Goal: Task Accomplishment & Management: Manage account settings

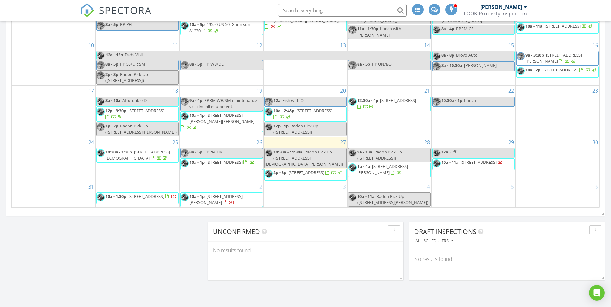
scroll to position [384, 0]
click at [157, 203] on span "10a - 1:30p 401 5th Ave, Fort Garland 81133" at bounding box center [137, 198] width 80 height 10
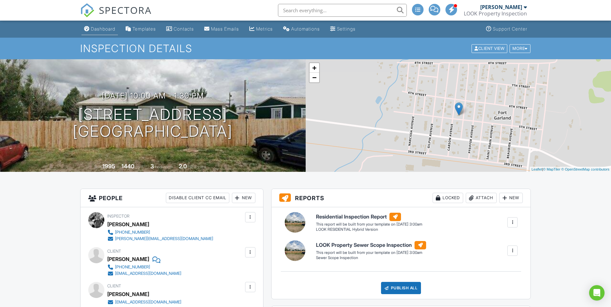
click at [99, 26] on div "Dashboard" at bounding box center [103, 28] width 24 height 5
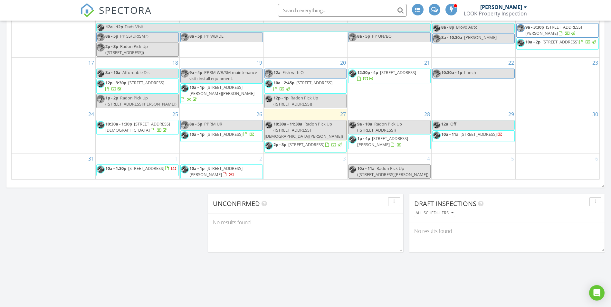
scroll to position [411, 0]
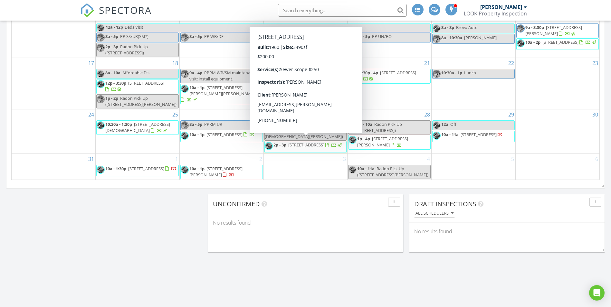
click at [319, 165] on div "3" at bounding box center [306, 167] width 84 height 26
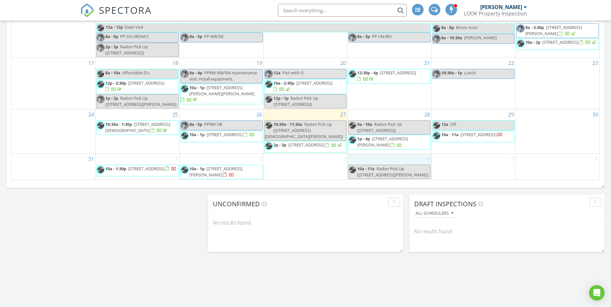
click at [359, 161] on div "4 10a - 11a Radon Pick Up (99 Thompson Rd, South Fork)" at bounding box center [390, 167] width 84 height 26
click at [334, 166] on div "3" at bounding box center [306, 167] width 84 height 26
click at [365, 162] on div "4 10a - 11a Radon Pick Up (99 Thompson Rd, South Fork)" at bounding box center [390, 167] width 84 height 26
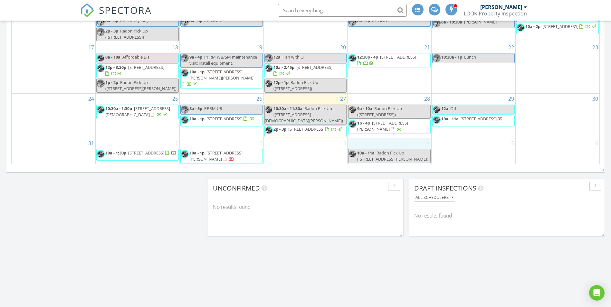
scroll to position [432, 0]
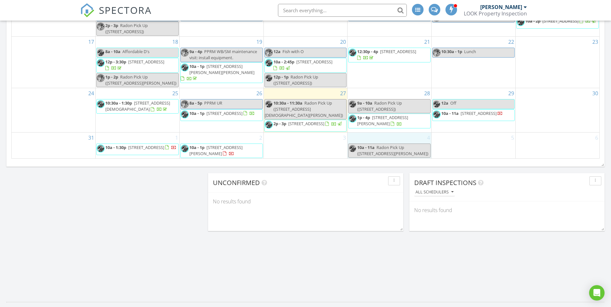
click at [328, 152] on div "3" at bounding box center [306, 146] width 84 height 26
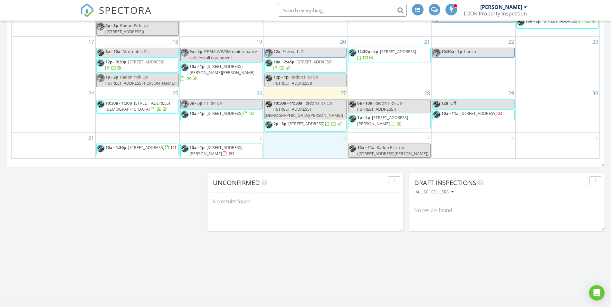
click at [154, 147] on span "401 5th Ave, Fort Garland 81133" at bounding box center [146, 148] width 36 height 6
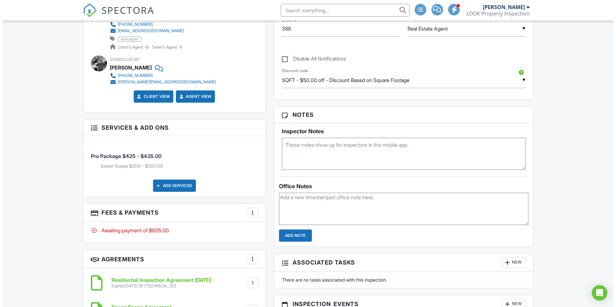
scroll to position [360, 0]
click at [171, 184] on div "Add Services" at bounding box center [171, 185] width 43 height 12
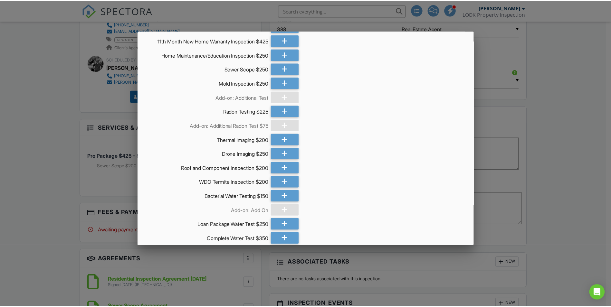
scroll to position [0, 0]
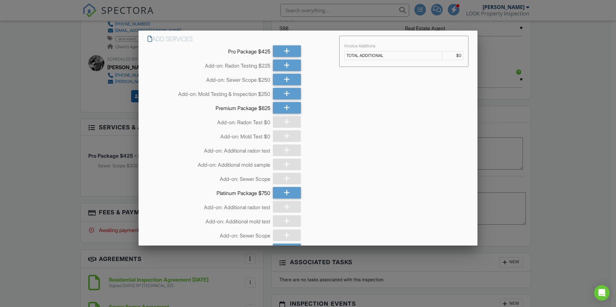
click at [548, 142] on div at bounding box center [308, 160] width 616 height 384
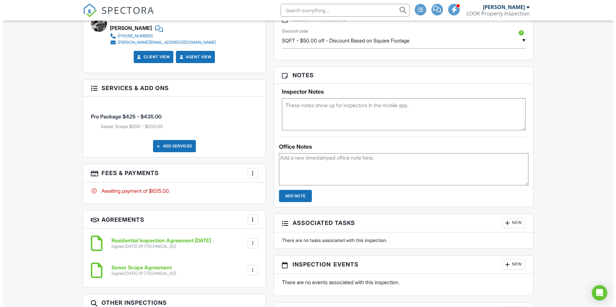
scroll to position [400, 0]
click at [253, 176] on div at bounding box center [250, 173] width 6 height 6
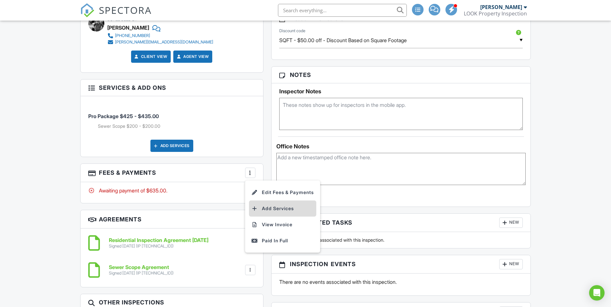
click at [272, 207] on li "Add Services" at bounding box center [282, 209] width 67 height 16
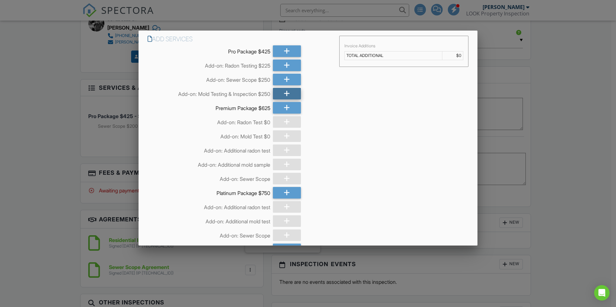
click at [278, 95] on div at bounding box center [287, 94] width 28 height 12
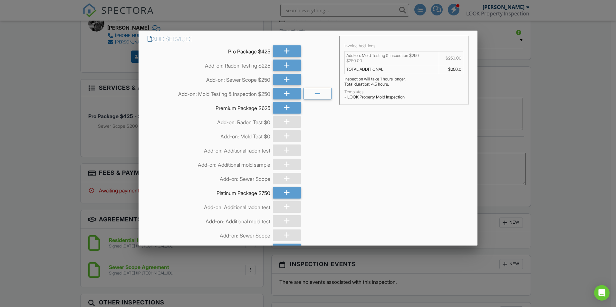
click at [416, 72] on td "TOTAL ADDITIONAL" at bounding box center [391, 69] width 94 height 9
click at [451, 70] on td "$250.0" at bounding box center [451, 69] width 24 height 9
click at [451, 62] on td "$250.00" at bounding box center [451, 59] width 24 height 14
click at [451, 60] on td "$250.00" at bounding box center [451, 59] width 24 height 14
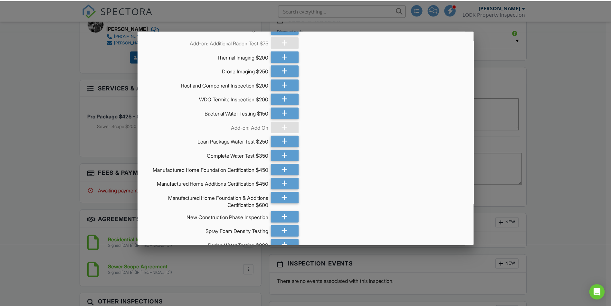
scroll to position [407, 0]
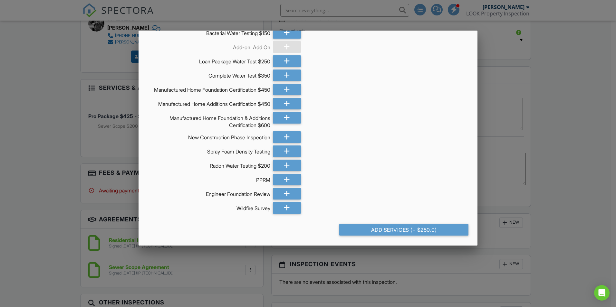
click at [568, 151] on div at bounding box center [308, 160] width 616 height 384
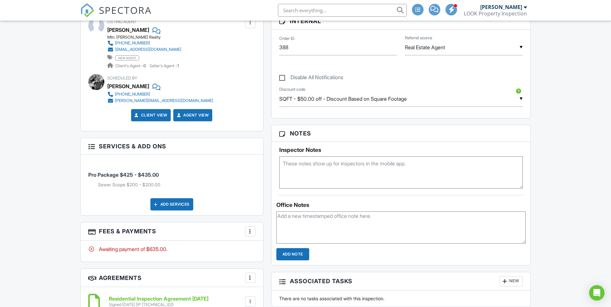
scroll to position [342, 0]
click at [284, 78] on label "Disable All Notifications" at bounding box center [311, 78] width 64 height 8
click at [284, 76] on input "Disable All Notifications" at bounding box center [281, 74] width 4 height 4
checkbox input "true"
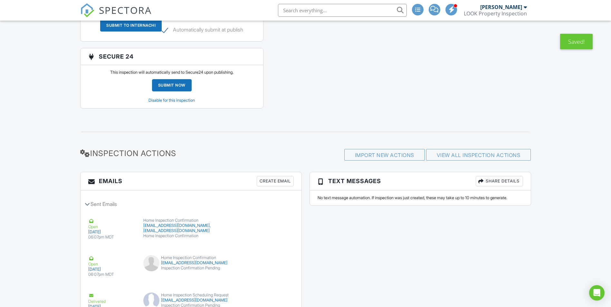
scroll to position [1096, 0]
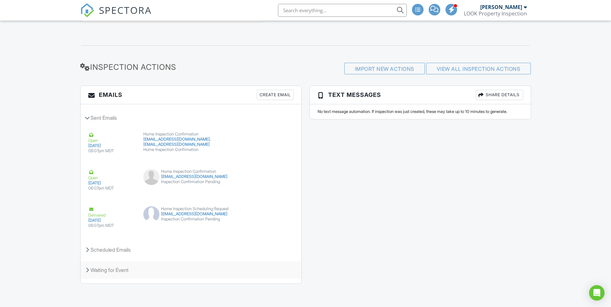
click at [119, 273] on div "Waiting for Event" at bounding box center [191, 270] width 221 height 17
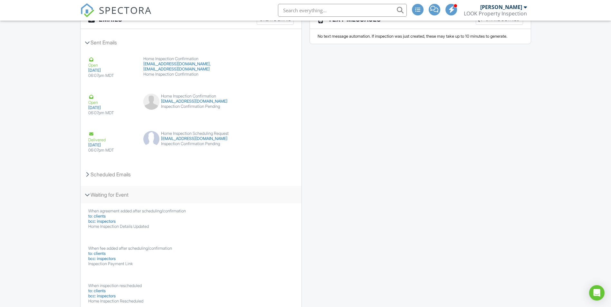
scroll to position [1172, 0]
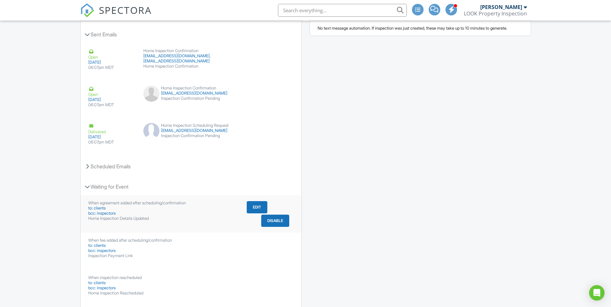
click at [270, 227] on button "Disable" at bounding box center [275, 221] width 28 height 12
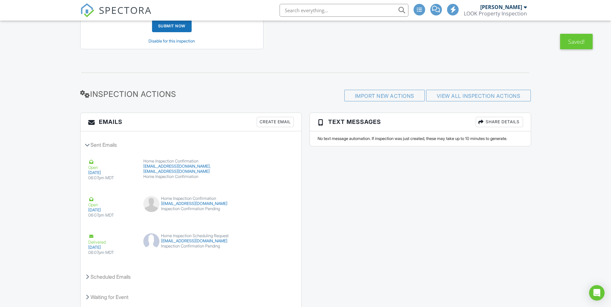
scroll to position [1096, 0]
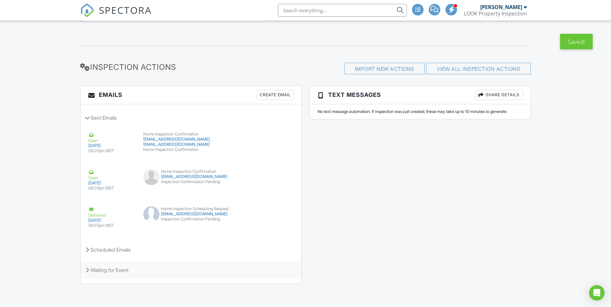
click at [125, 272] on div "Waiting for Event" at bounding box center [191, 270] width 221 height 17
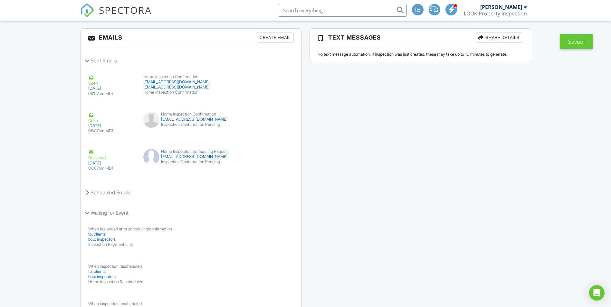
scroll to position [1150, 0]
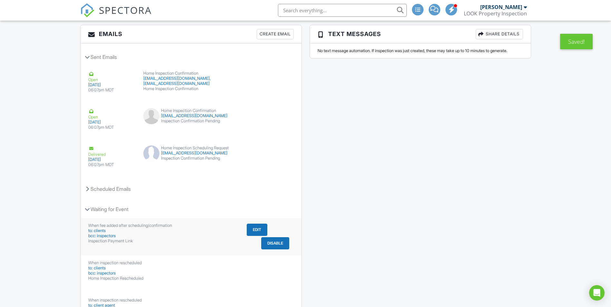
click at [275, 250] on button "Disable" at bounding box center [275, 243] width 28 height 12
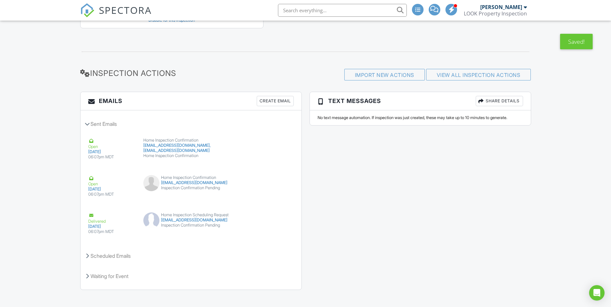
scroll to position [1096, 0]
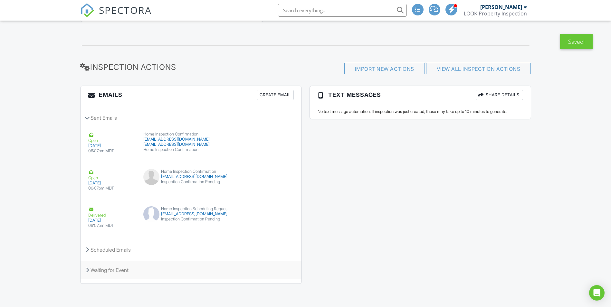
click at [178, 279] on div "Waiting for Event" at bounding box center [191, 270] width 221 height 17
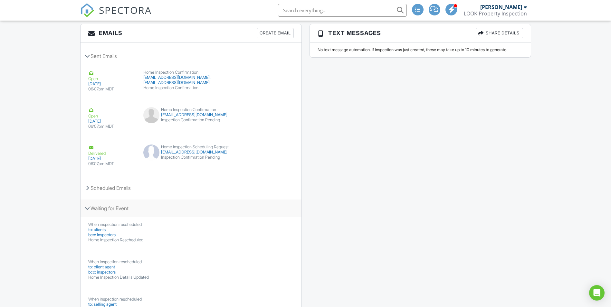
scroll to position [1151, 0]
click at [126, 216] on div "Waiting for Event" at bounding box center [191, 207] width 221 height 17
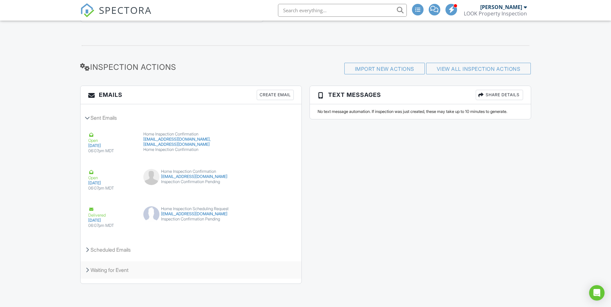
scroll to position [1096, 0]
drag, startPoint x: 158, startPoint y: 251, endPoint x: 142, endPoint y: 255, distance: 16.9
click at [142, 255] on div "Scheduled Emails" at bounding box center [191, 249] width 221 height 17
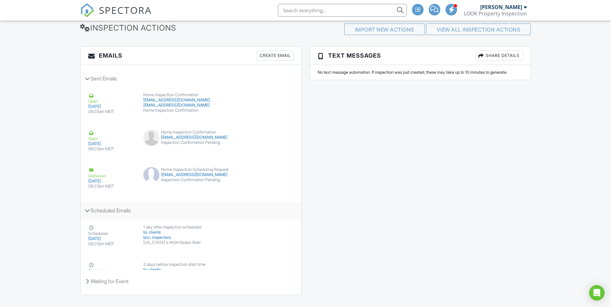
scroll to position [1151, 0]
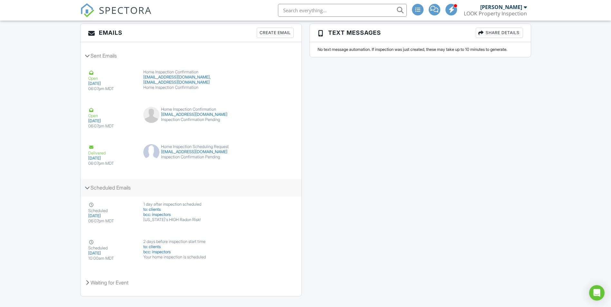
click at [130, 197] on div "Scheduled Emails" at bounding box center [191, 187] width 221 height 17
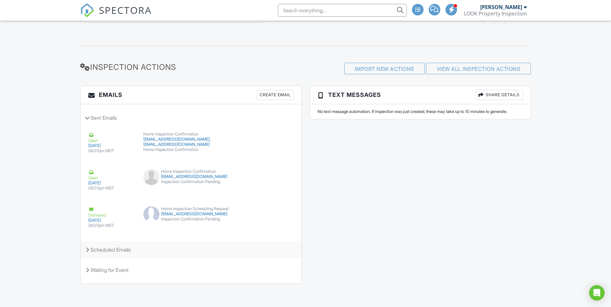
scroll to position [1096, 0]
click at [165, 250] on div "Scheduled Emails" at bounding box center [191, 249] width 221 height 17
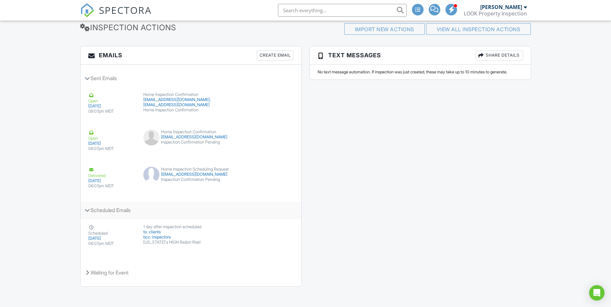
scroll to position [1151, 0]
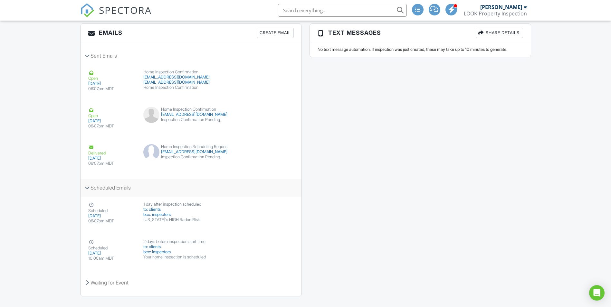
click at [120, 197] on div "Scheduled Emails" at bounding box center [191, 187] width 221 height 17
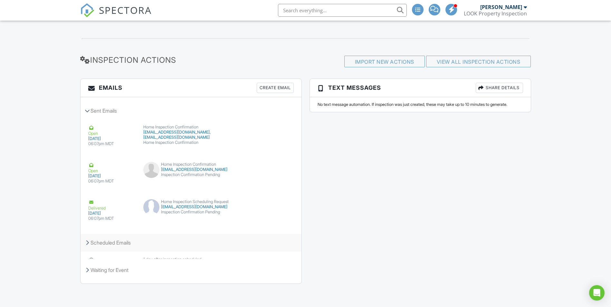
scroll to position [1096, 0]
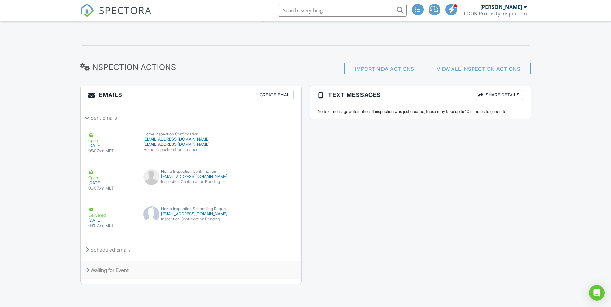
click at [136, 266] on div "Waiting for Event" at bounding box center [191, 270] width 221 height 17
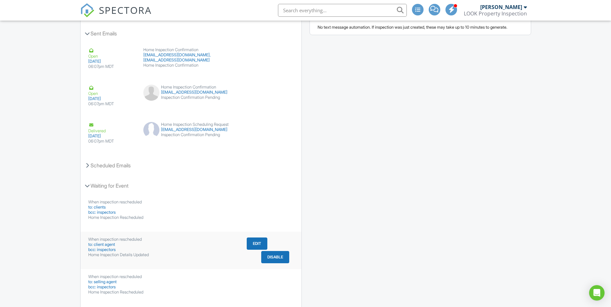
scroll to position [1173, 0]
click at [137, 195] on div "Waiting for Event" at bounding box center [191, 186] width 221 height 17
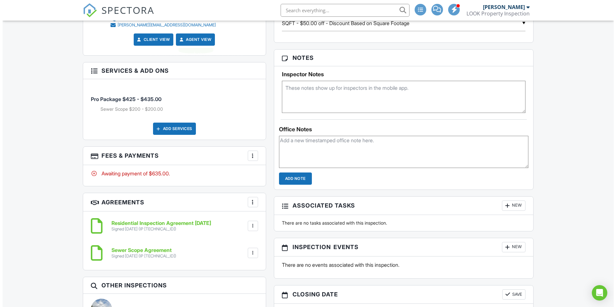
scroll to position [487, 0]
click at [175, 130] on div "Add Services" at bounding box center [171, 128] width 43 height 12
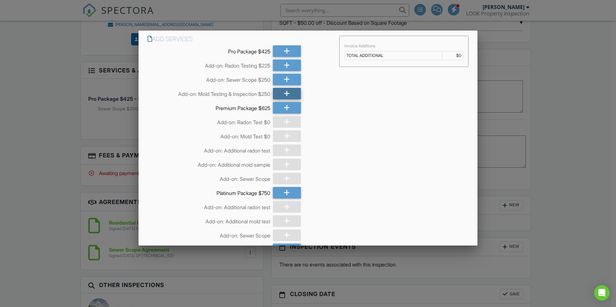
click at [279, 93] on div at bounding box center [287, 94] width 28 height 12
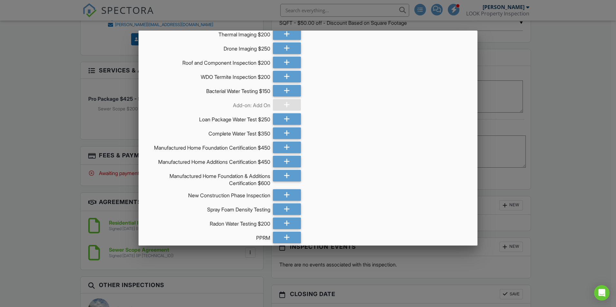
scroll to position [407, 0]
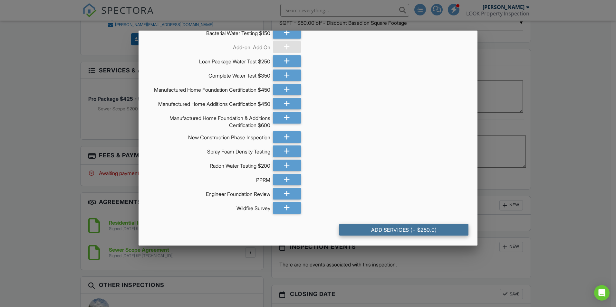
click at [374, 228] on div "Add Services (+ $250.0)" at bounding box center [403, 230] width 129 height 12
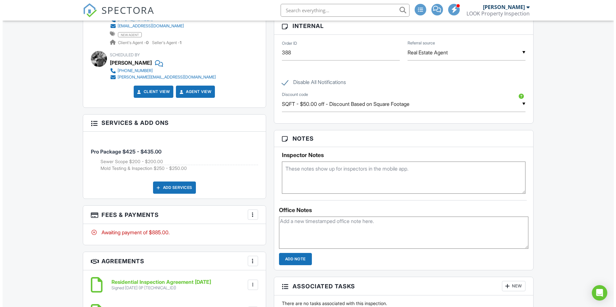
scroll to position [501, 0]
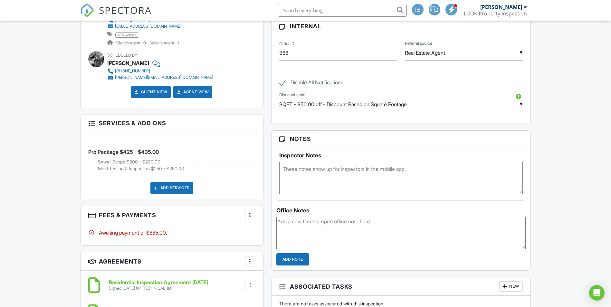
click at [252, 219] on div "More" at bounding box center [250, 215] width 10 height 10
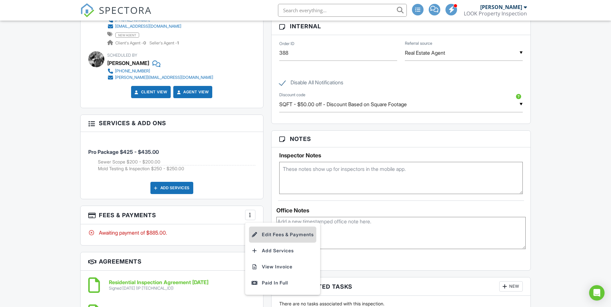
click at [266, 240] on li "Edit Fees & Payments" at bounding box center [282, 235] width 67 height 16
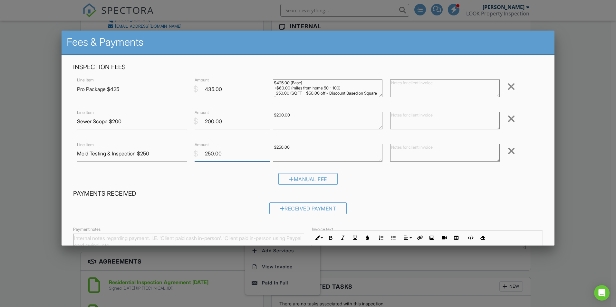
click at [209, 153] on input "250.00" at bounding box center [233, 154] width 76 height 16
type input "200.00"
click at [238, 191] on h4 "Payments Received" at bounding box center [308, 194] width 470 height 8
click at [280, 149] on textarea "$250.00" at bounding box center [328, 153] width 110 height 18
type textarea "$200.00"
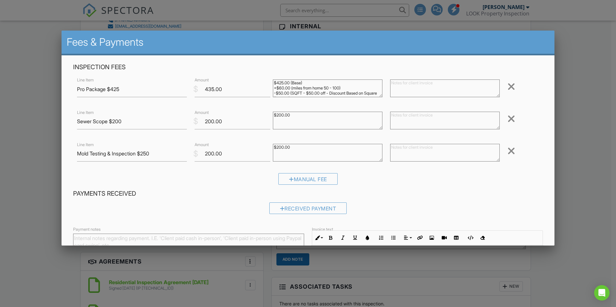
click at [254, 190] on h4 "Payments Received" at bounding box center [308, 194] width 470 height 8
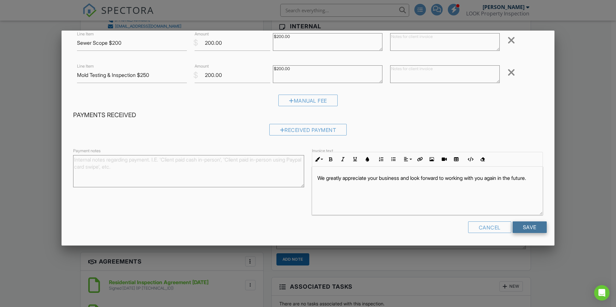
click at [516, 231] on input "Save" at bounding box center [530, 228] width 34 height 12
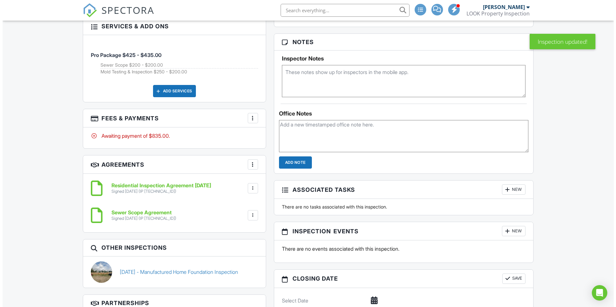
scroll to position [597, 0]
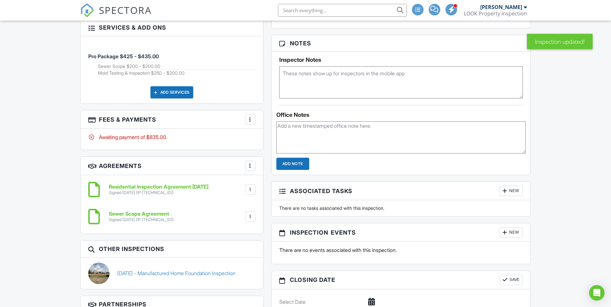
click at [247, 169] on div at bounding box center [250, 166] width 6 height 6
click at [265, 189] on li "Add Agreement" at bounding box center [288, 186] width 79 height 16
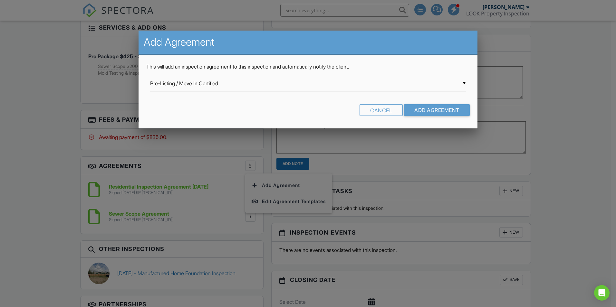
click at [240, 86] on div "▼ Pre-Listing / Move In Certified Pre-Listing / Move In Certified Radon Testing…" at bounding box center [308, 84] width 316 height 16
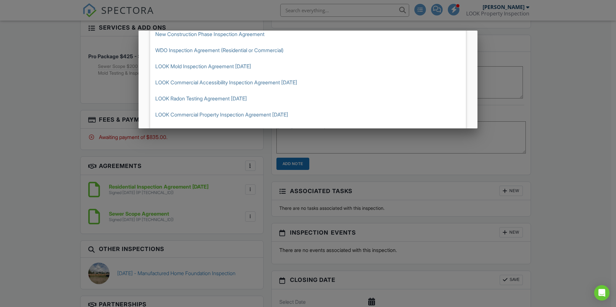
scroll to position [130, 0]
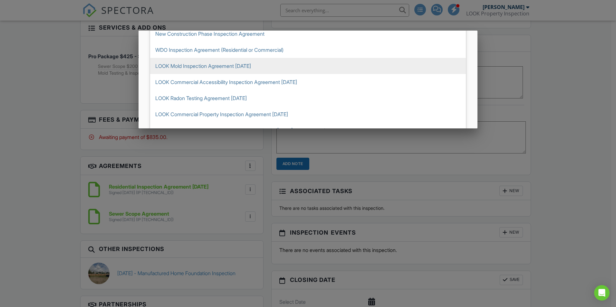
click at [225, 66] on span "LOOK Mold Inspection Agreement [DATE]" at bounding box center [308, 66] width 316 height 16
type input "LOOK Mold Inspection Agreement [DATE]"
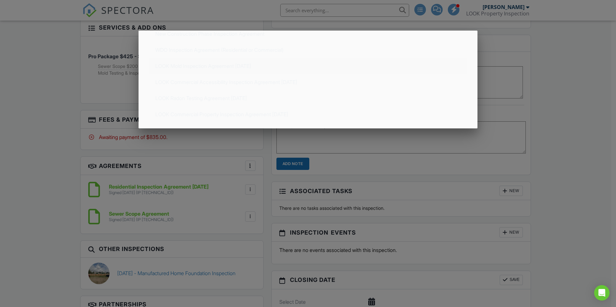
scroll to position [0, 0]
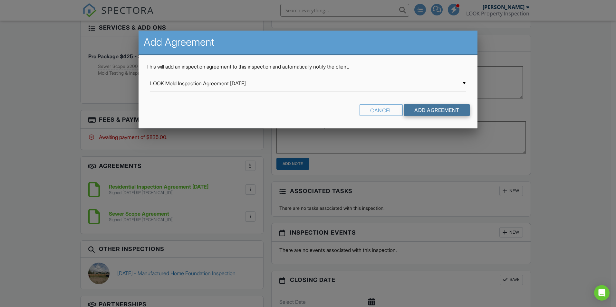
click at [428, 116] on input "Add Agreement" at bounding box center [437, 110] width 66 height 12
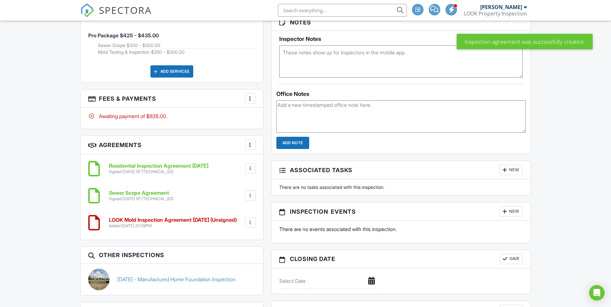
scroll to position [619, 0]
click at [159, 166] on h6 "Residential Inspection Agreement 6.19.25" at bounding box center [159, 166] width 100 height 6
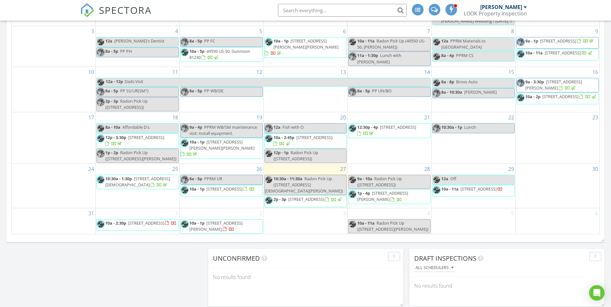
scroll to position [358, 0]
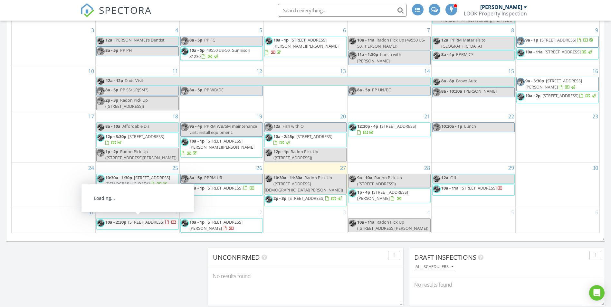
click at [159, 222] on span "401 5th Ave, Fort Garland 81133" at bounding box center [146, 222] width 36 height 6
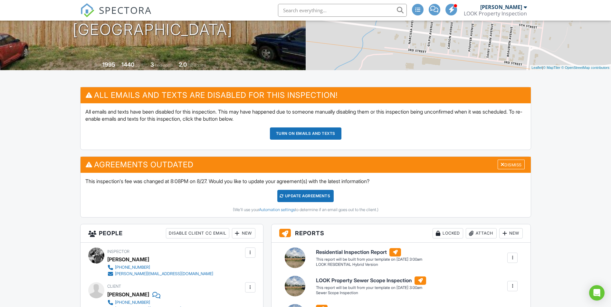
scroll to position [101, 0]
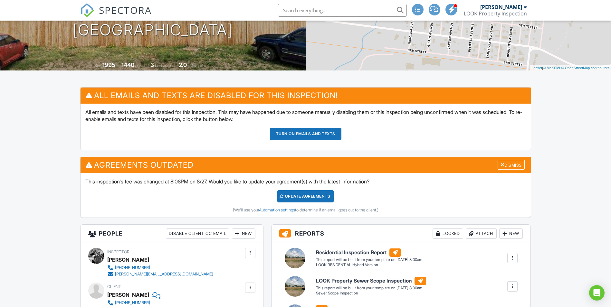
click at [303, 199] on div "Update Agreements" at bounding box center [305, 196] width 56 height 12
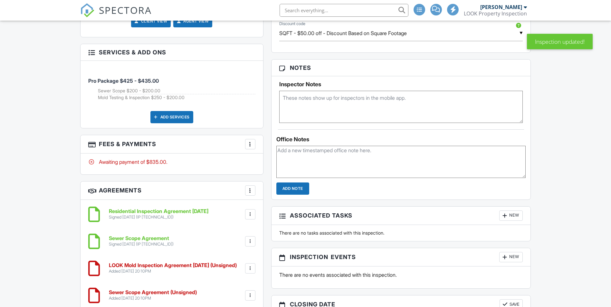
scroll to position [559, 0]
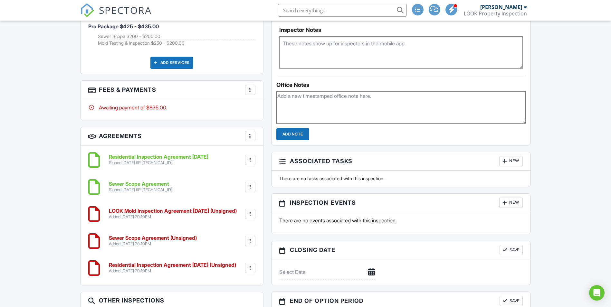
drag, startPoint x: 247, startPoint y: 242, endPoint x: 141, endPoint y: 184, distance: 120.8
click at [141, 184] on h6 "Sewer Scope Agreement" at bounding box center [141, 184] width 65 height 6
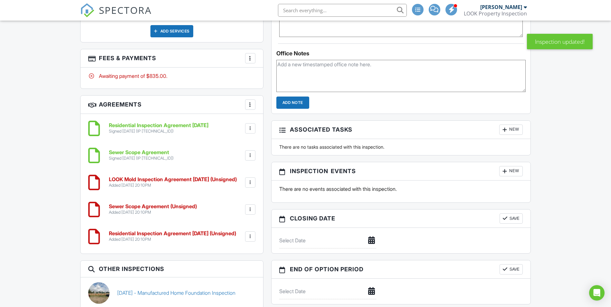
click at [250, 131] on div at bounding box center [250, 128] width 6 height 6
click at [230, 157] on li "Delete" at bounding box center [233, 162] width 37 height 16
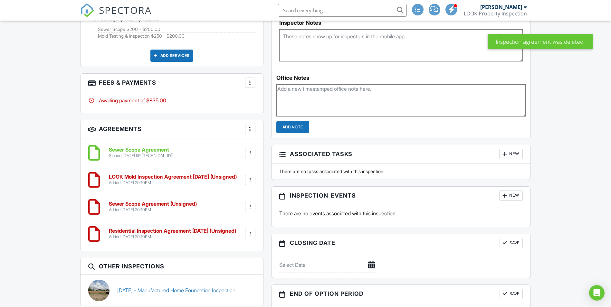
click at [250, 154] on div at bounding box center [250, 153] width 6 height 6
click at [227, 191] on li "Delete" at bounding box center [233, 187] width 37 height 16
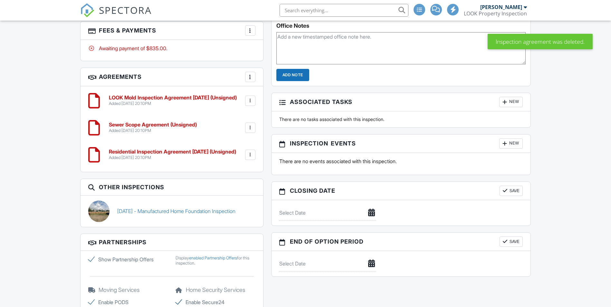
scroll to position [618, 0]
click at [161, 127] on h6 "Sewer Scope Agreement (Unsigned)" at bounding box center [153, 125] width 88 height 6
click at [155, 151] on h6 "Residential Inspection Agreement 6.19.25 (Unsigned)" at bounding box center [172, 152] width 127 height 6
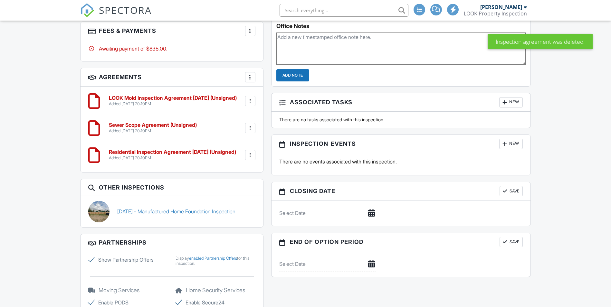
scroll to position [618, 0]
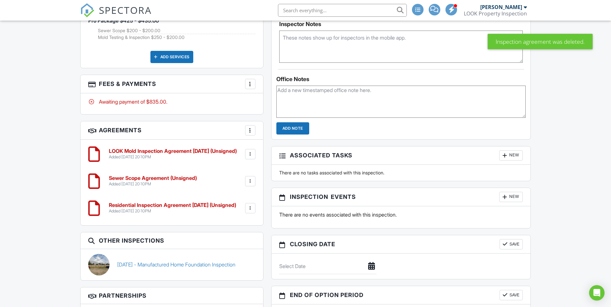
drag, startPoint x: 156, startPoint y: 151, endPoint x: 158, endPoint y: 197, distance: 45.5
drag, startPoint x: 158, startPoint y: 197, endPoint x: 267, endPoint y: 212, distance: 110.5
click at [267, 212] on div "People Disable Client CC Email New Inspector Client Client's Agent Listing Agen…" at bounding box center [171, 139] width 191 height 892
drag, startPoint x: 250, startPoint y: 154, endPoint x: 245, endPoint y: 209, distance: 55.0
drag, startPoint x: 245, startPoint y: 209, endPoint x: 103, endPoint y: 148, distance: 154.8
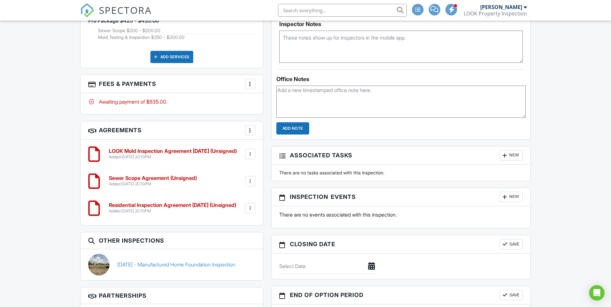
click at [103, 148] on div at bounding box center [95, 154] width 15 height 19
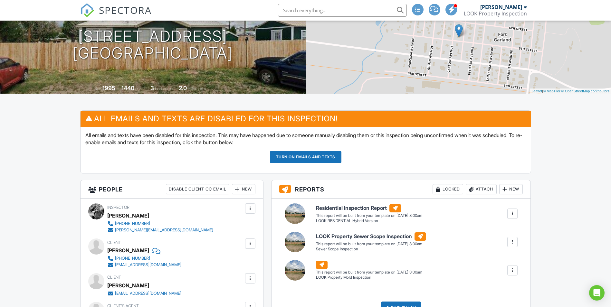
scroll to position [78, 0]
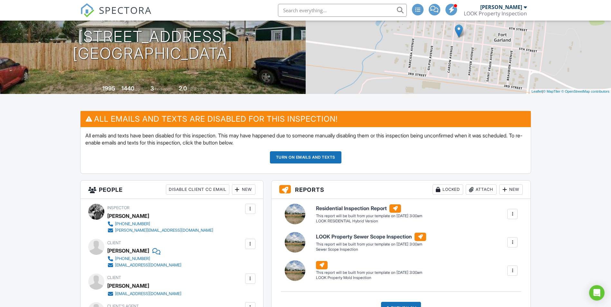
click at [293, 155] on button "Turn on emails and texts" at bounding box center [306, 157] width 72 height 12
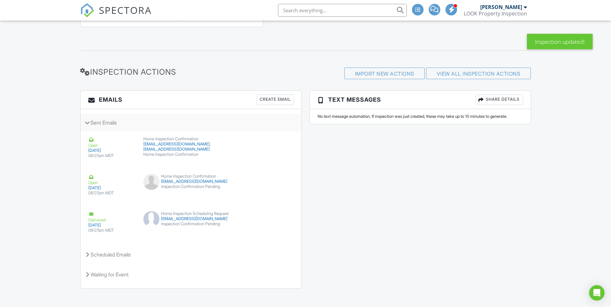
scroll to position [1061, 0]
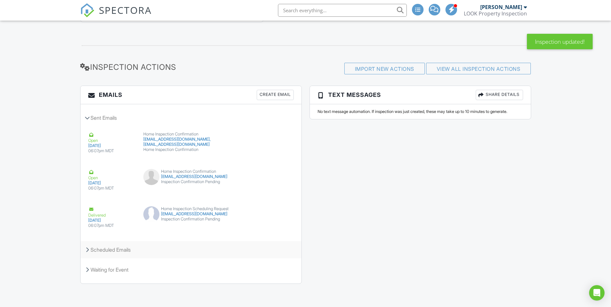
click at [185, 249] on div "Scheduled Emails" at bounding box center [191, 249] width 221 height 17
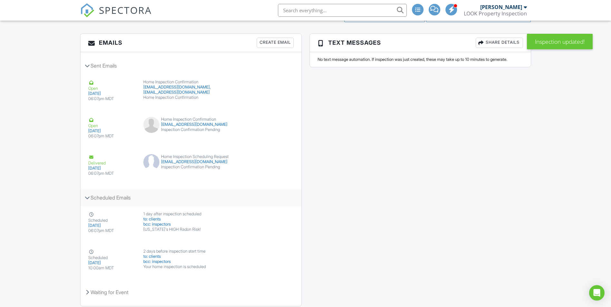
scroll to position [1105, 0]
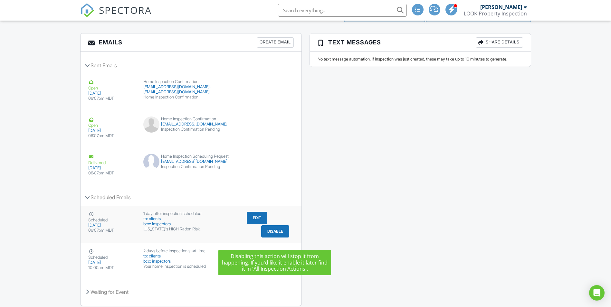
click at [270, 238] on button "Disable" at bounding box center [275, 232] width 28 height 12
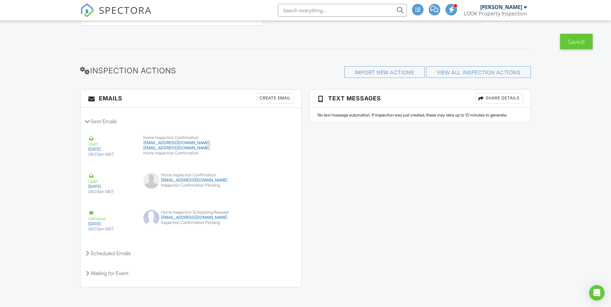
scroll to position [1061, 0]
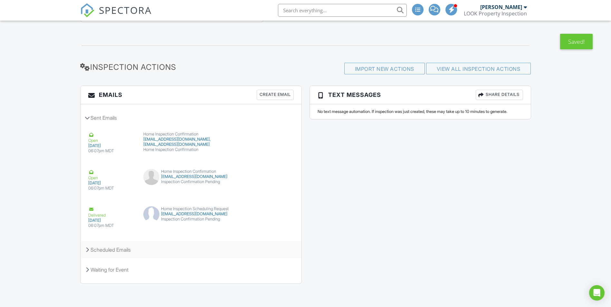
click at [199, 248] on div "Scheduled Emails" at bounding box center [191, 249] width 221 height 17
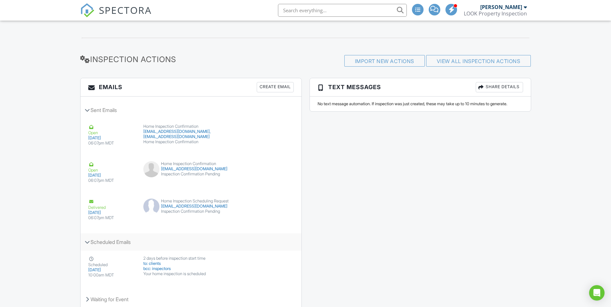
drag, startPoint x: 199, startPoint y: 248, endPoint x: 179, endPoint y: 251, distance: 20.0
click at [179, 251] on div "Scheduled Emails" at bounding box center [191, 242] width 221 height 17
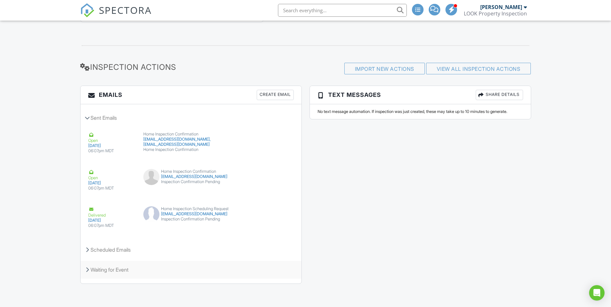
click at [157, 267] on div "Waiting for Event" at bounding box center [191, 269] width 221 height 17
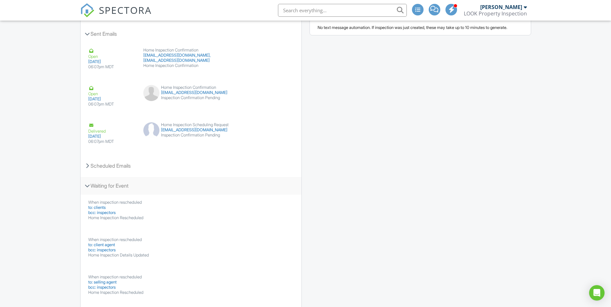
scroll to position [1137, 0]
click at [147, 192] on div "Waiting for Event" at bounding box center [191, 185] width 221 height 17
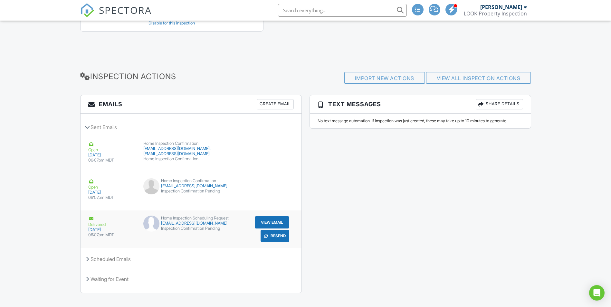
scroll to position [1047, 0]
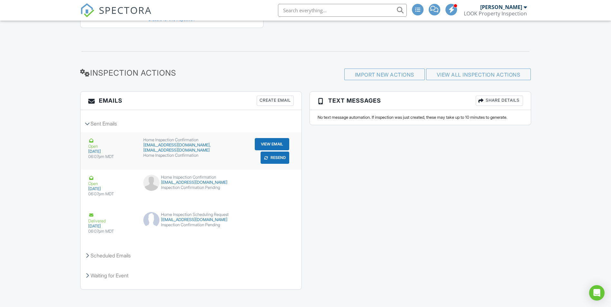
click at [271, 164] on button "Resend" at bounding box center [275, 158] width 29 height 12
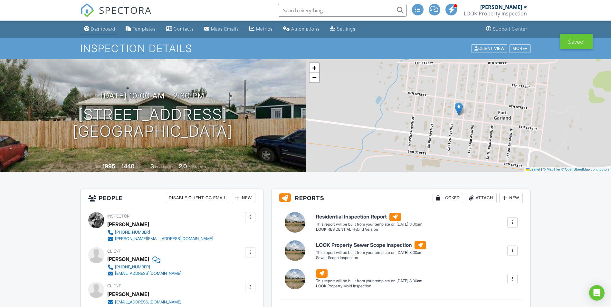
drag, startPoint x: 113, startPoint y: 30, endPoint x: 97, endPoint y: 28, distance: 16.6
click at [97, 28] on div "Dashboard" at bounding box center [103, 28] width 24 height 5
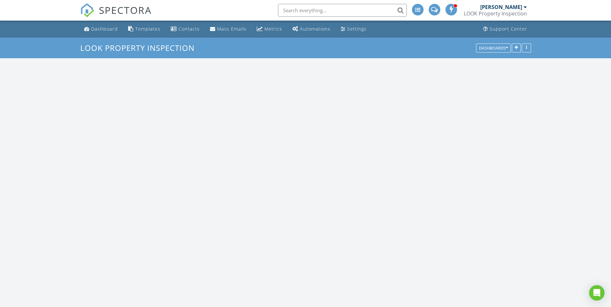
scroll to position [661, 621]
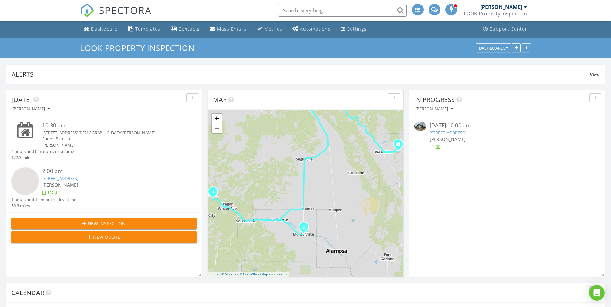
click at [506, 11] on div "LOOK Property Inspection" at bounding box center [495, 13] width 63 height 6
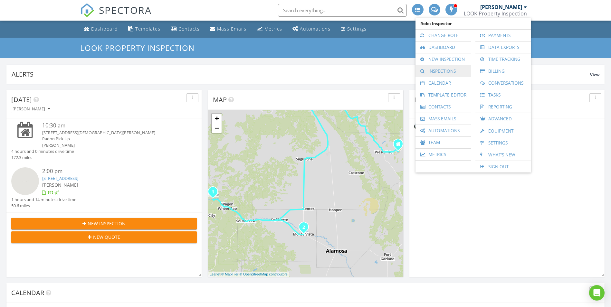
click at [437, 75] on link "Inspections" at bounding box center [443, 71] width 49 height 12
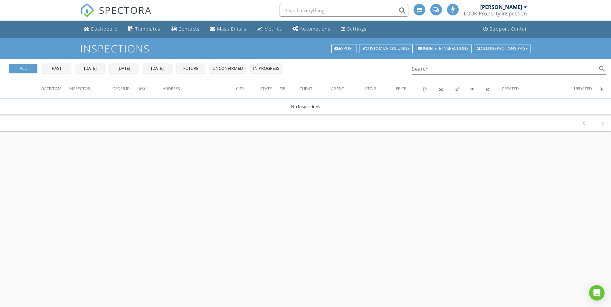
click at [501, 13] on div "LOOK Property Inspection" at bounding box center [495, 13] width 63 height 6
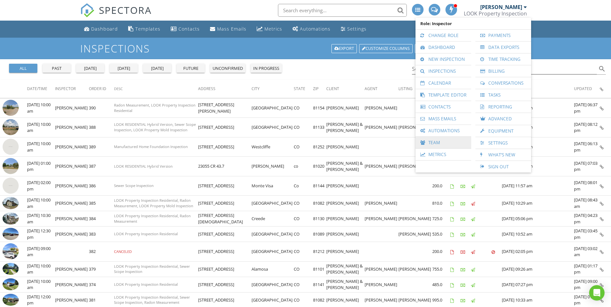
click at [438, 142] on link "Team" at bounding box center [443, 143] width 49 height 12
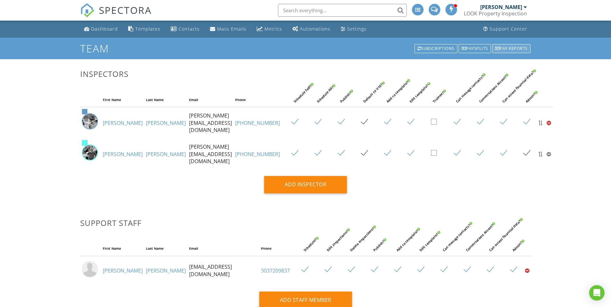
click at [509, 45] on div "Pay reports" at bounding box center [511, 48] width 38 height 9
